Goal: Check status: Check status

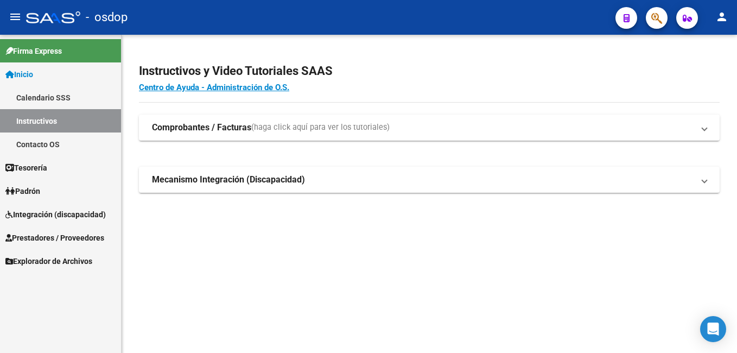
click at [73, 241] on span "Prestadores / Proveedores" at bounding box center [54, 238] width 99 height 12
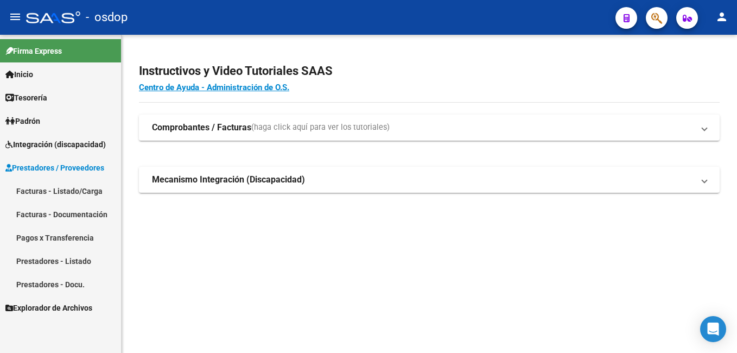
click at [80, 188] on link "Facturas - Listado/Carga" at bounding box center [60, 190] width 121 height 23
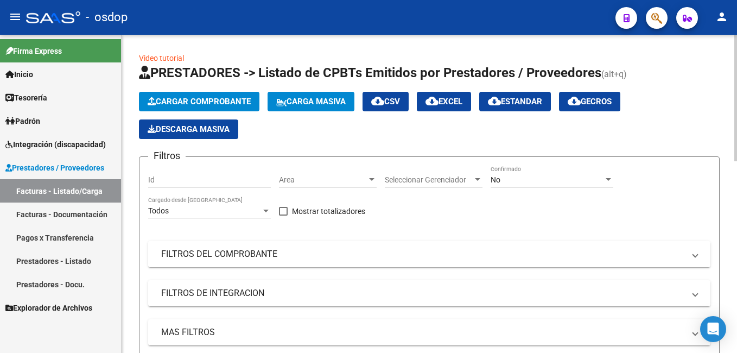
click at [202, 253] on mat-panel-title "FILTROS DEL COMPROBANTE" at bounding box center [422, 254] width 523 height 12
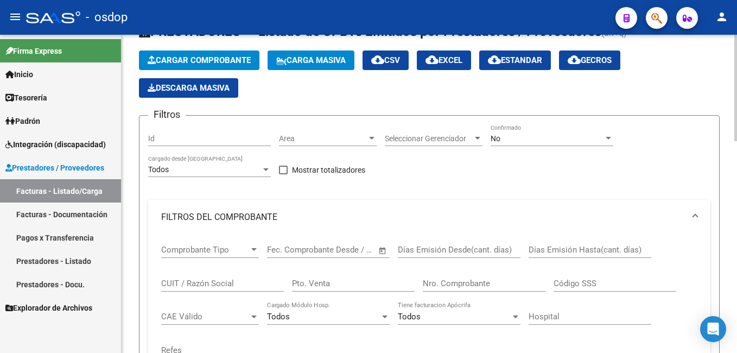
scroll to position [163, 0]
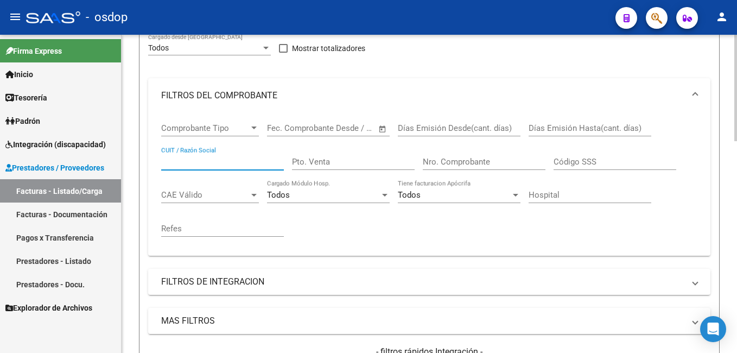
click at [191, 158] on input "CUIT / Razón Social" at bounding box center [222, 162] width 123 height 10
paste input "31244840"
click at [160, 157] on div "Comprobante Tipo Comprobante Tipo Fecha inicio – Fecha fin Fec. Comprobante Des…" at bounding box center [429, 184] width 562 height 143
click at [162, 159] on input "31244840" at bounding box center [222, 162] width 123 height 10
click at [214, 157] on input "2731244840" at bounding box center [222, 162] width 123 height 10
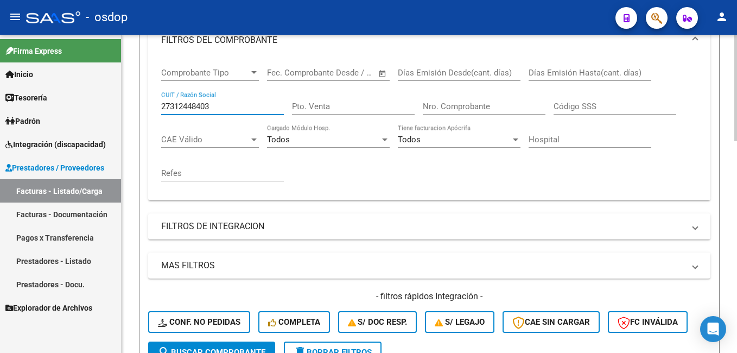
scroll to position [325, 0]
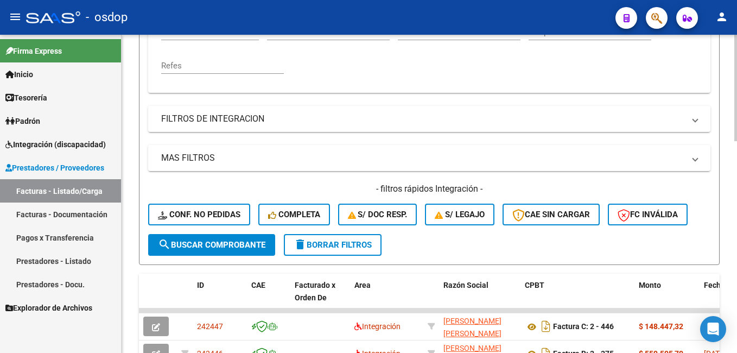
type input "27312448403"
click at [210, 244] on span "search Buscar Comprobante" at bounding box center [211, 245] width 107 height 10
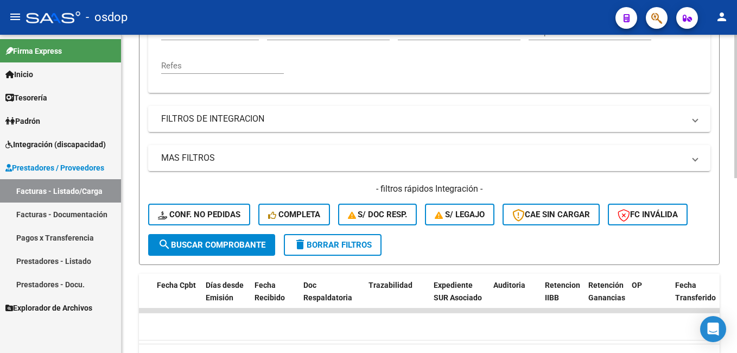
scroll to position [0, 0]
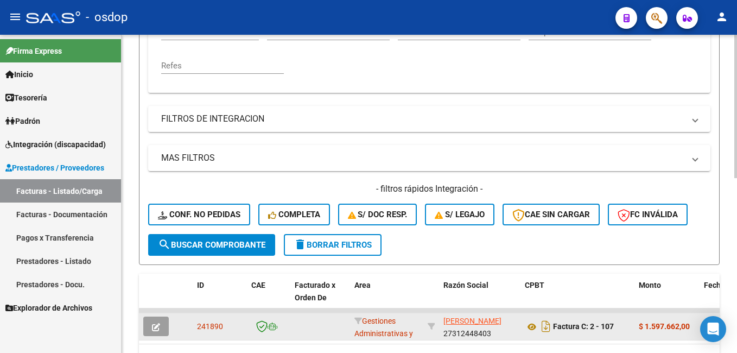
click at [158, 323] on icon "button" at bounding box center [156, 327] width 8 height 8
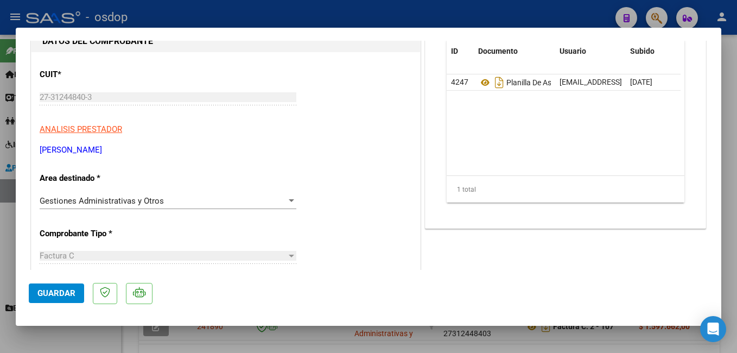
scroll to position [108, 0]
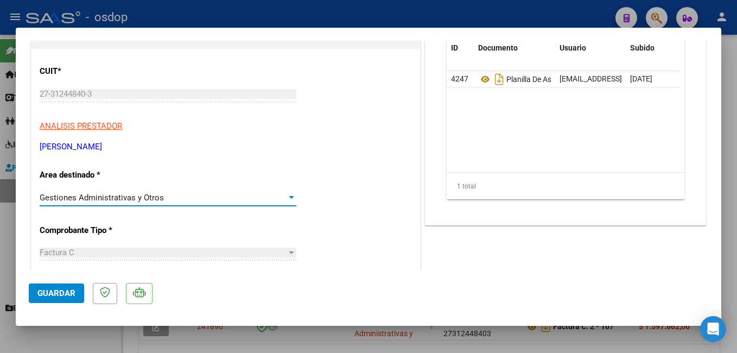
click at [140, 197] on span "Gestiones Administrativas y Otros" at bounding box center [102, 198] width 124 height 10
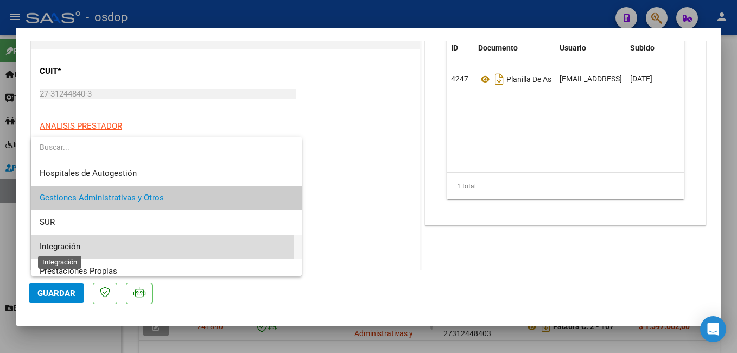
click at [65, 244] on span "Integración" at bounding box center [60, 246] width 41 height 10
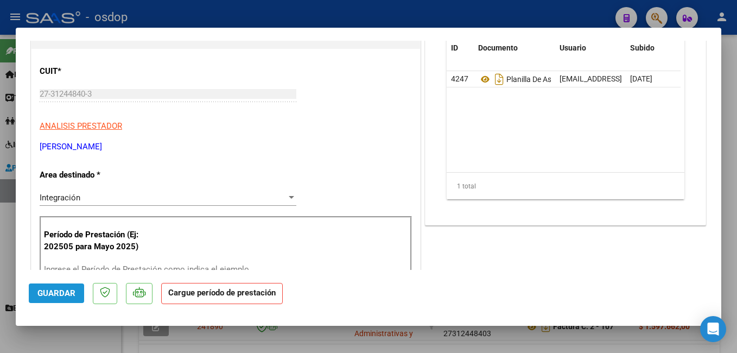
click at [63, 291] on span "Guardar" at bounding box center [56, 293] width 38 height 10
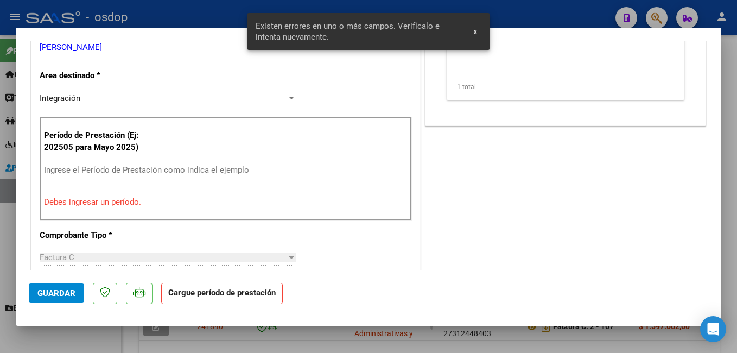
scroll to position [211, 0]
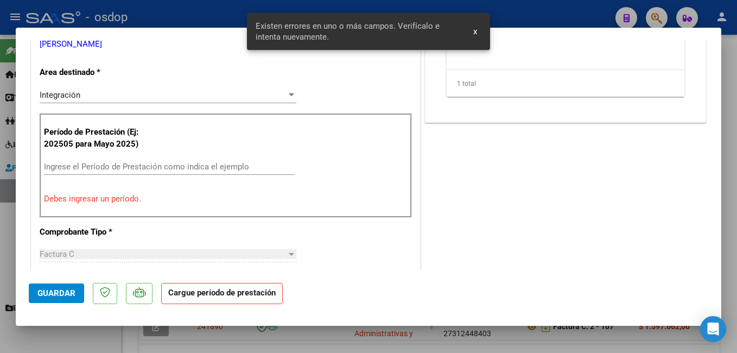
click at [123, 166] on input "Ingrese el Período de Prestación como indica el ejemplo" at bounding box center [169, 167] width 251 height 10
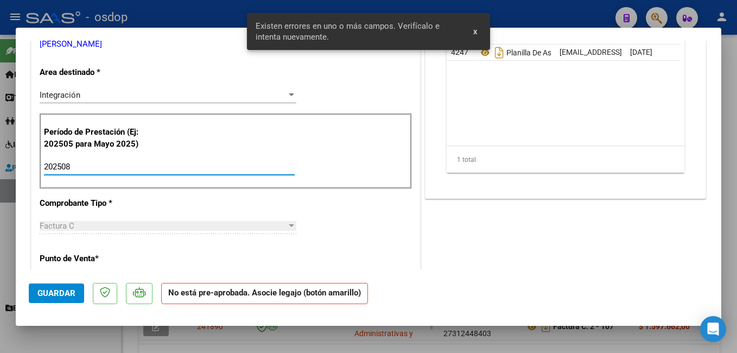
type input "202508"
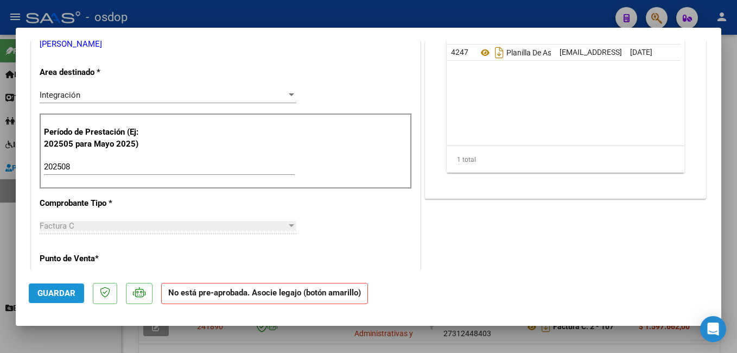
click at [57, 290] on span "Guardar" at bounding box center [56, 293] width 38 height 10
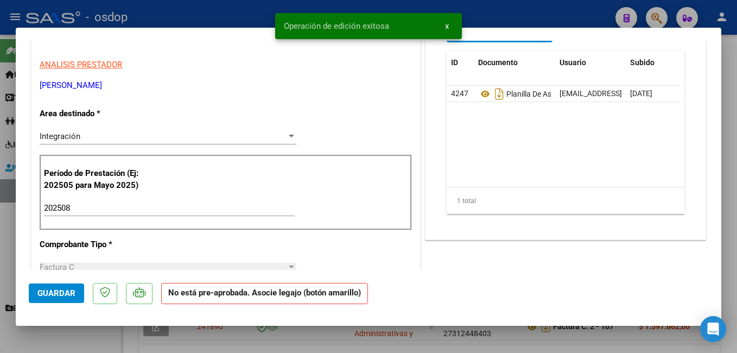
scroll to position [0, 0]
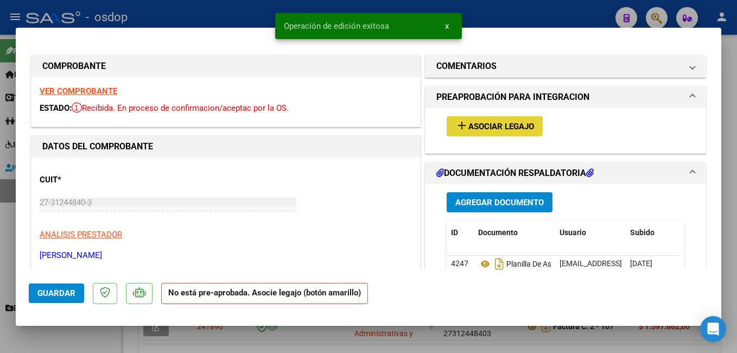
click at [468, 125] on span "Asociar Legajo" at bounding box center [501, 127] width 66 height 10
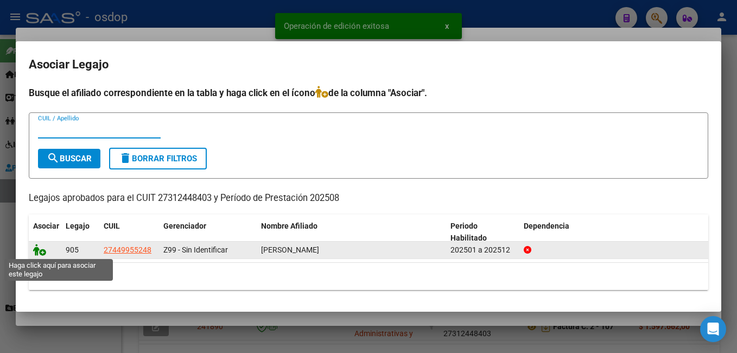
click at [38, 250] on icon at bounding box center [39, 250] width 13 height 12
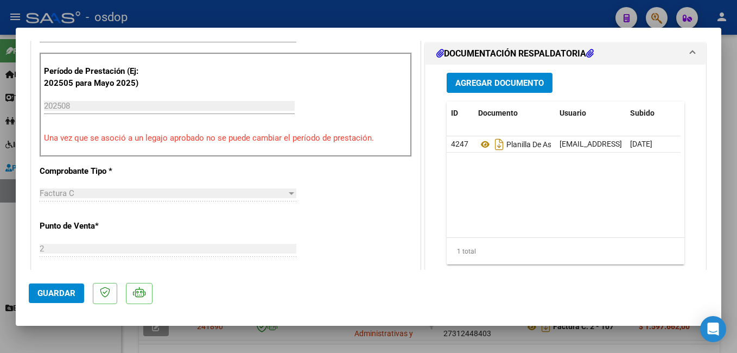
scroll to position [271, 0]
click at [62, 290] on span "Guardar" at bounding box center [56, 293] width 38 height 10
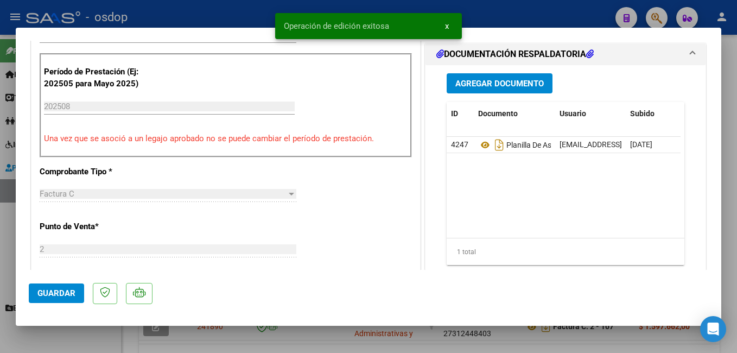
click at [216, 12] on div at bounding box center [368, 176] width 737 height 353
type input "$ 0,00"
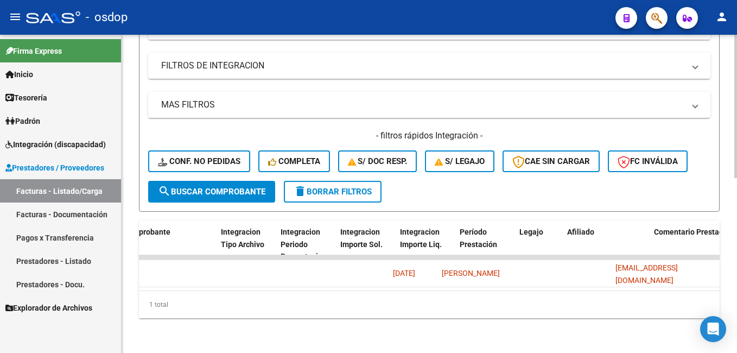
scroll to position [0, 679]
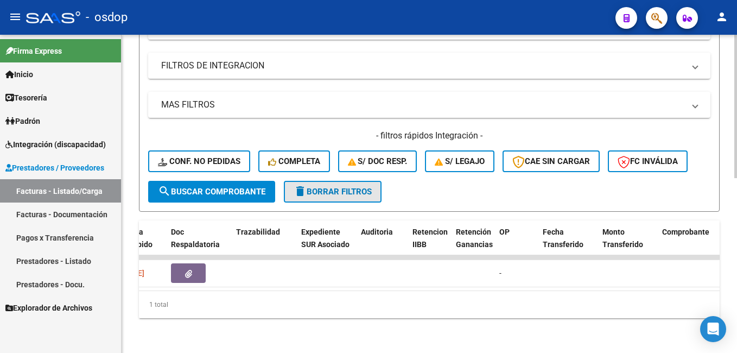
click at [325, 187] on span "delete Borrar Filtros" at bounding box center [332, 192] width 78 height 10
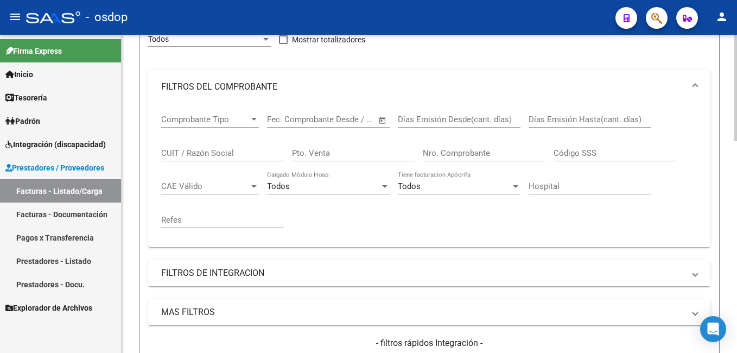
scroll to position [170, 0]
drag, startPoint x: 190, startPoint y: 146, endPoint x: 185, endPoint y: 156, distance: 10.9
click at [189, 147] on div "CUIT / Razón Social" at bounding box center [222, 150] width 123 height 23
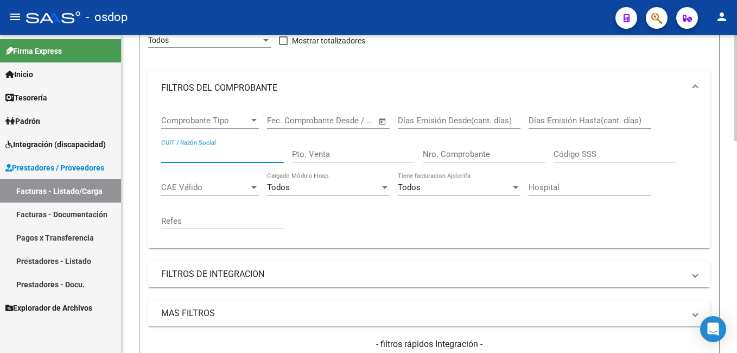
click at [184, 154] on input "CUIT / Razón Social" at bounding box center [222, 154] width 123 height 10
paste input "31244840"
click at [163, 151] on input "31244840" at bounding box center [222, 154] width 123 height 10
click at [214, 149] on input "2731244840" at bounding box center [222, 154] width 123 height 10
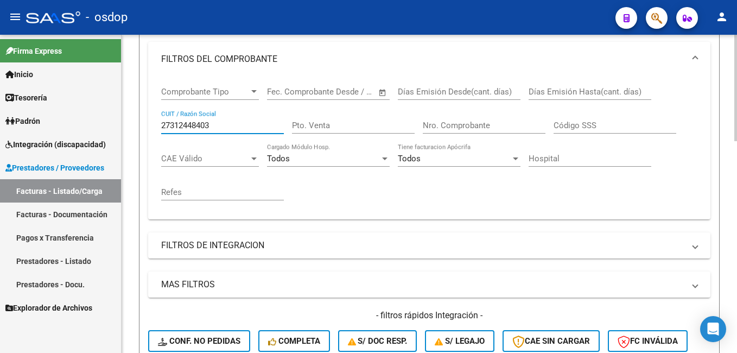
scroll to position [279, 0]
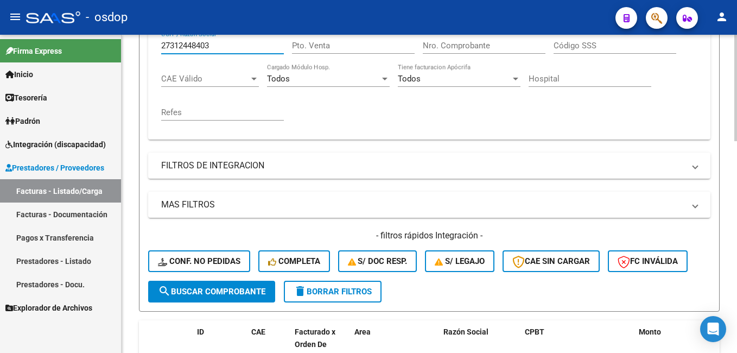
type input "27312448403"
click at [201, 288] on span "search Buscar Comprobante" at bounding box center [211, 291] width 107 height 10
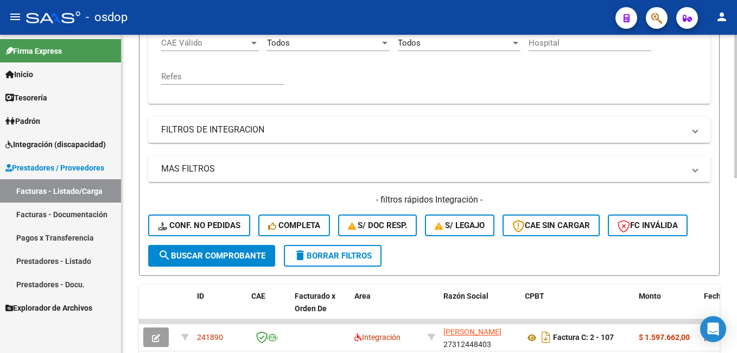
scroll to position [387, 0]
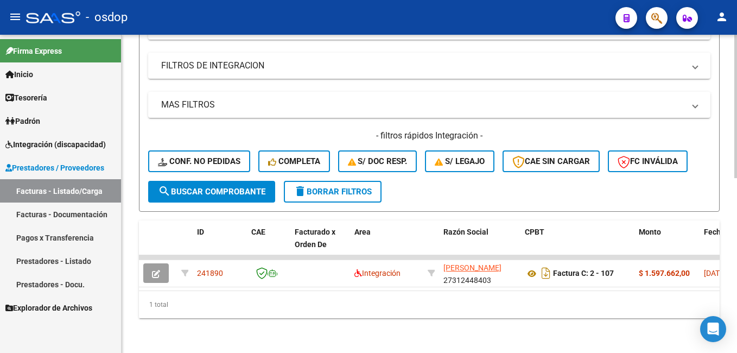
drag, startPoint x: 195, startPoint y: 280, endPoint x: 231, endPoint y: 285, distance: 36.6
click at [231, 285] on datatable-body "241890 Integración [PERSON_NAME] 27312448403 Factura C: 2 - 107 $ 1.597.662,00 …" at bounding box center [429, 272] width 580 height 35
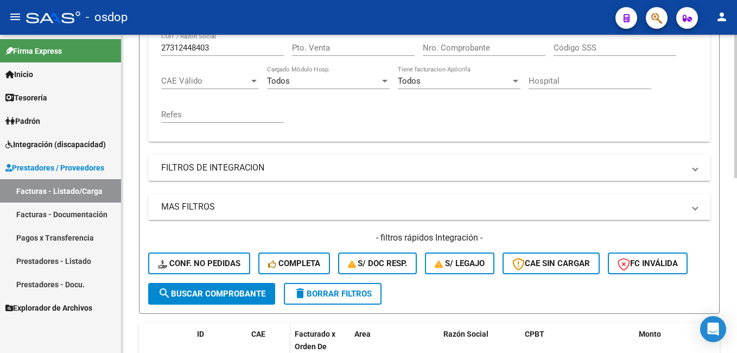
scroll to position [333, 0]
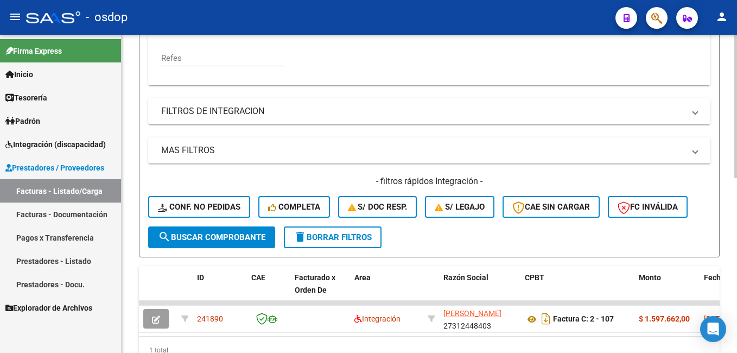
click at [337, 239] on span "delete Borrar Filtros" at bounding box center [332, 237] width 78 height 10
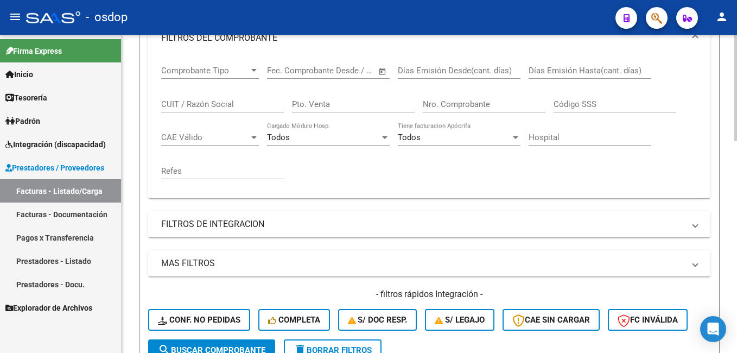
scroll to position [170, 0]
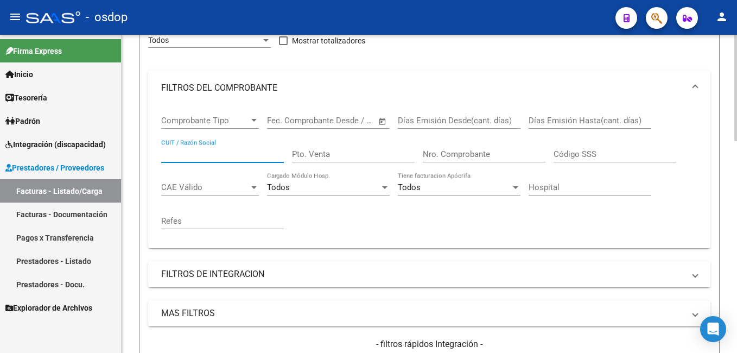
click at [185, 153] on input "CUIT / Razón Social" at bounding box center [222, 154] width 123 height 10
paste input "23170611"
click at [162, 152] on input "23170611" at bounding box center [222, 154] width 123 height 10
click at [215, 155] on input "2723170611" at bounding box center [222, 154] width 123 height 10
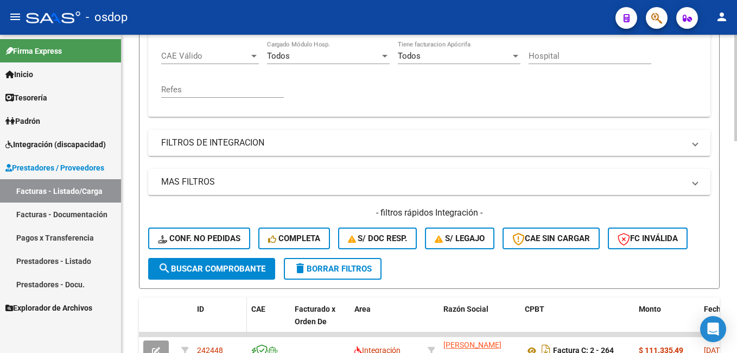
scroll to position [333, 0]
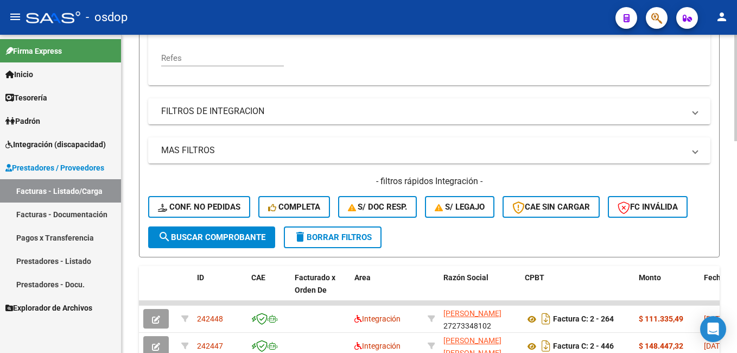
type input "27231706114"
click at [221, 238] on span "search Buscar Comprobante" at bounding box center [211, 237] width 107 height 10
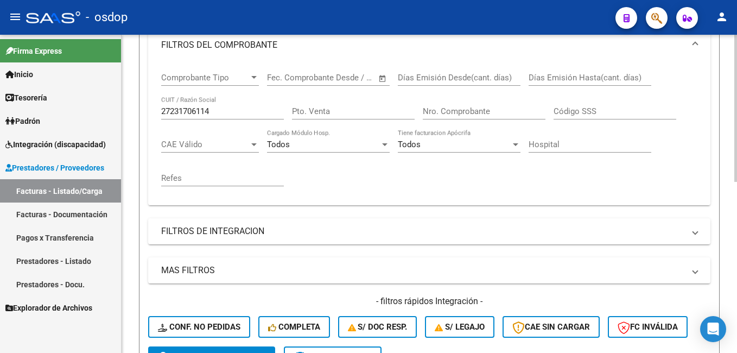
scroll to position [208, 0]
